Goal: Task Accomplishment & Management: Manage account settings

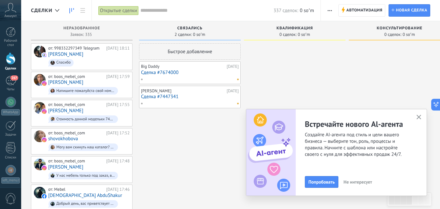
scroll to position [338, 0]
click at [421, 115] on button "button" at bounding box center [419, 117] width 8 height 9
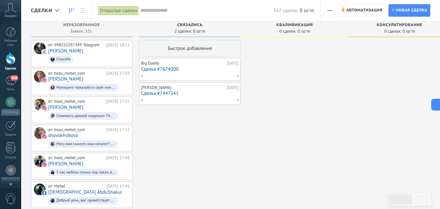
scroll to position [0, 0]
